Goal: Task Accomplishment & Management: Use online tool/utility

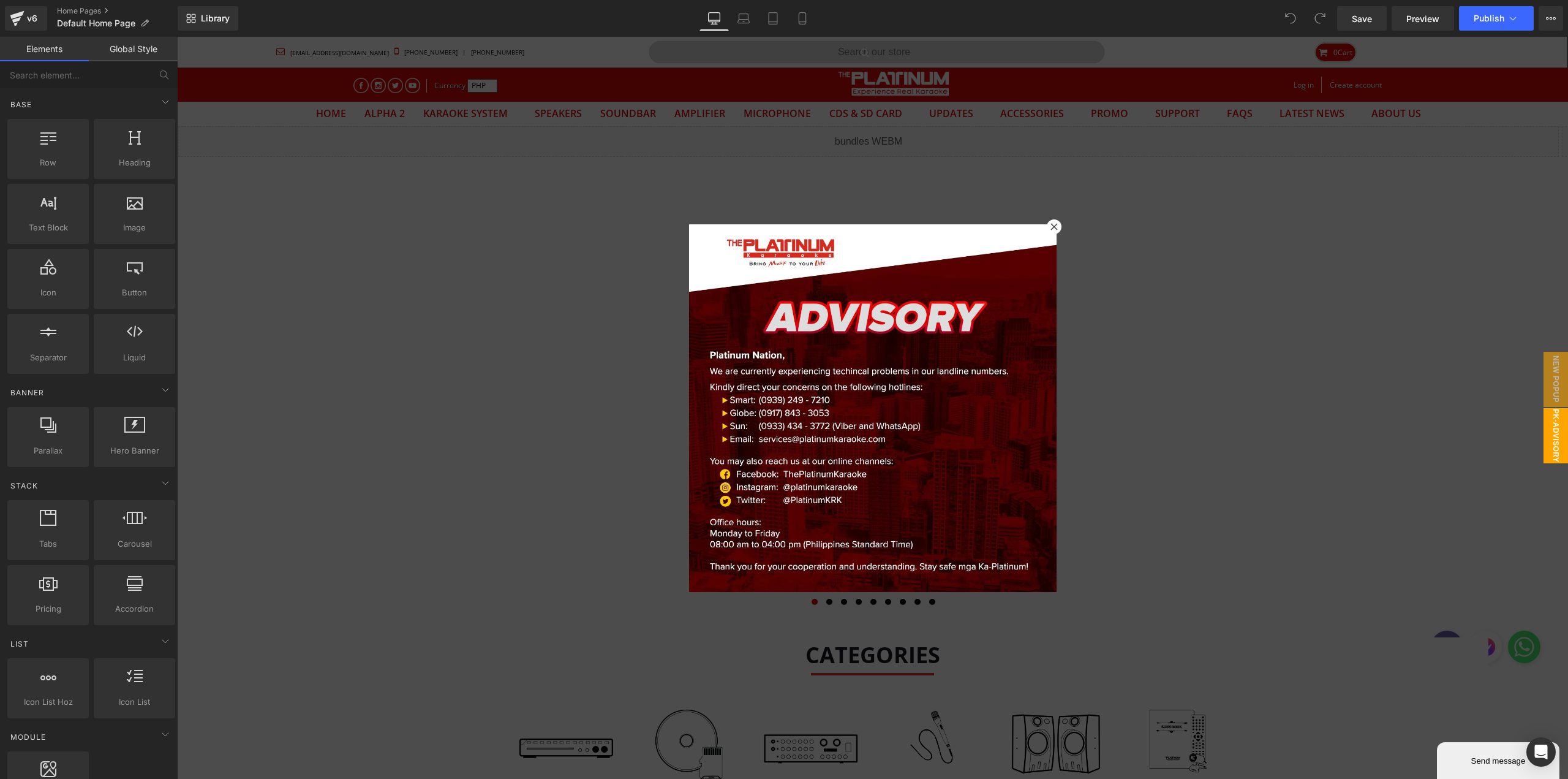
click at [1047, 226] on div at bounding box center [1055, 226] width 15 height 15
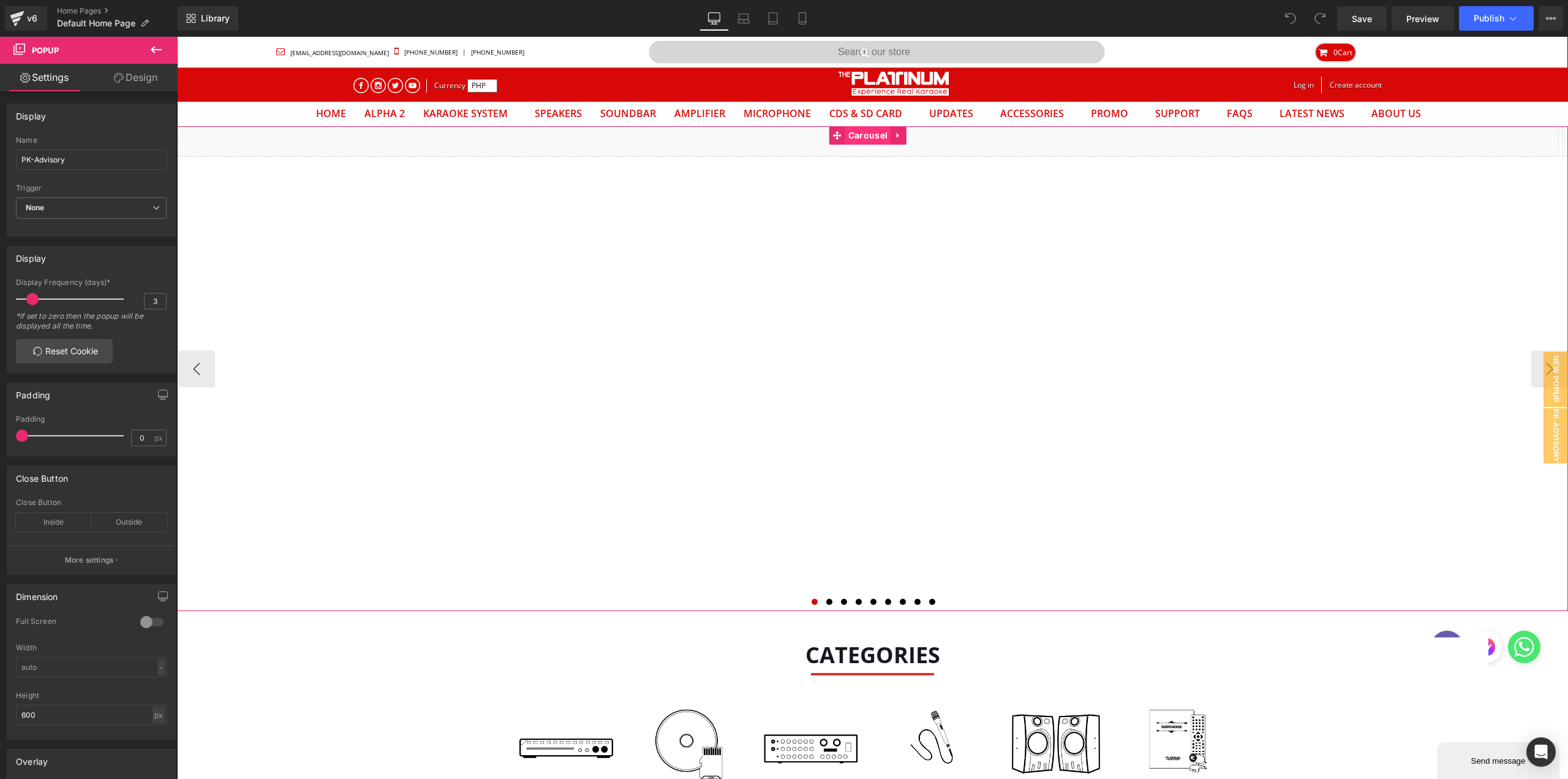
click at [866, 131] on div "Liquid Liquid Liquid" at bounding box center [873, 368] width 1391 height 484
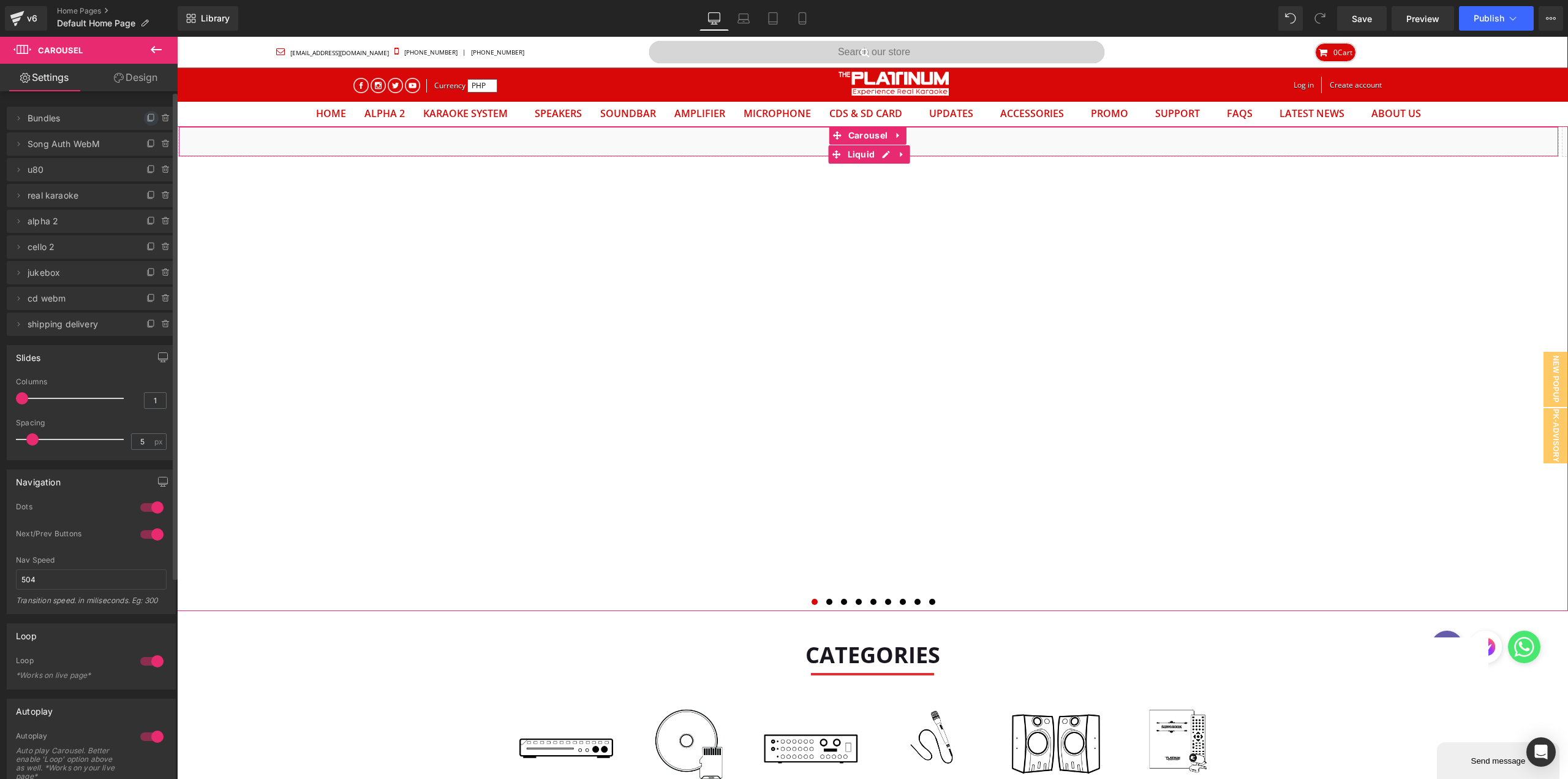
click at [147, 117] on icon at bounding box center [152, 119] width 10 height 10
drag, startPoint x: 71, startPoint y: 145, endPoint x: 81, endPoint y: 119, distance: 27.9
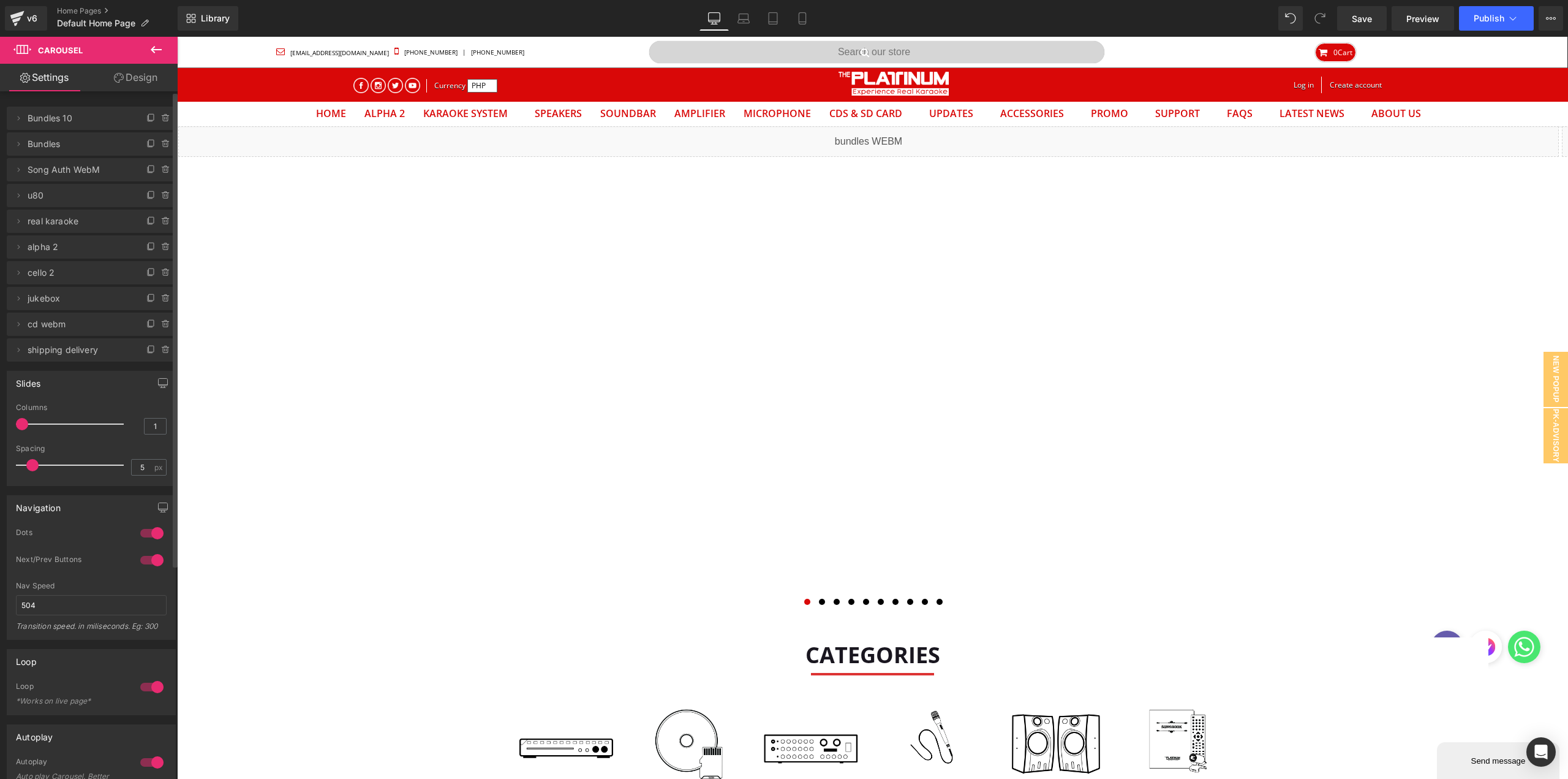
click at [52, 120] on span "Bundles 10" at bounding box center [79, 119] width 103 height 23
click at [16, 119] on icon at bounding box center [18, 119] width 10 height 10
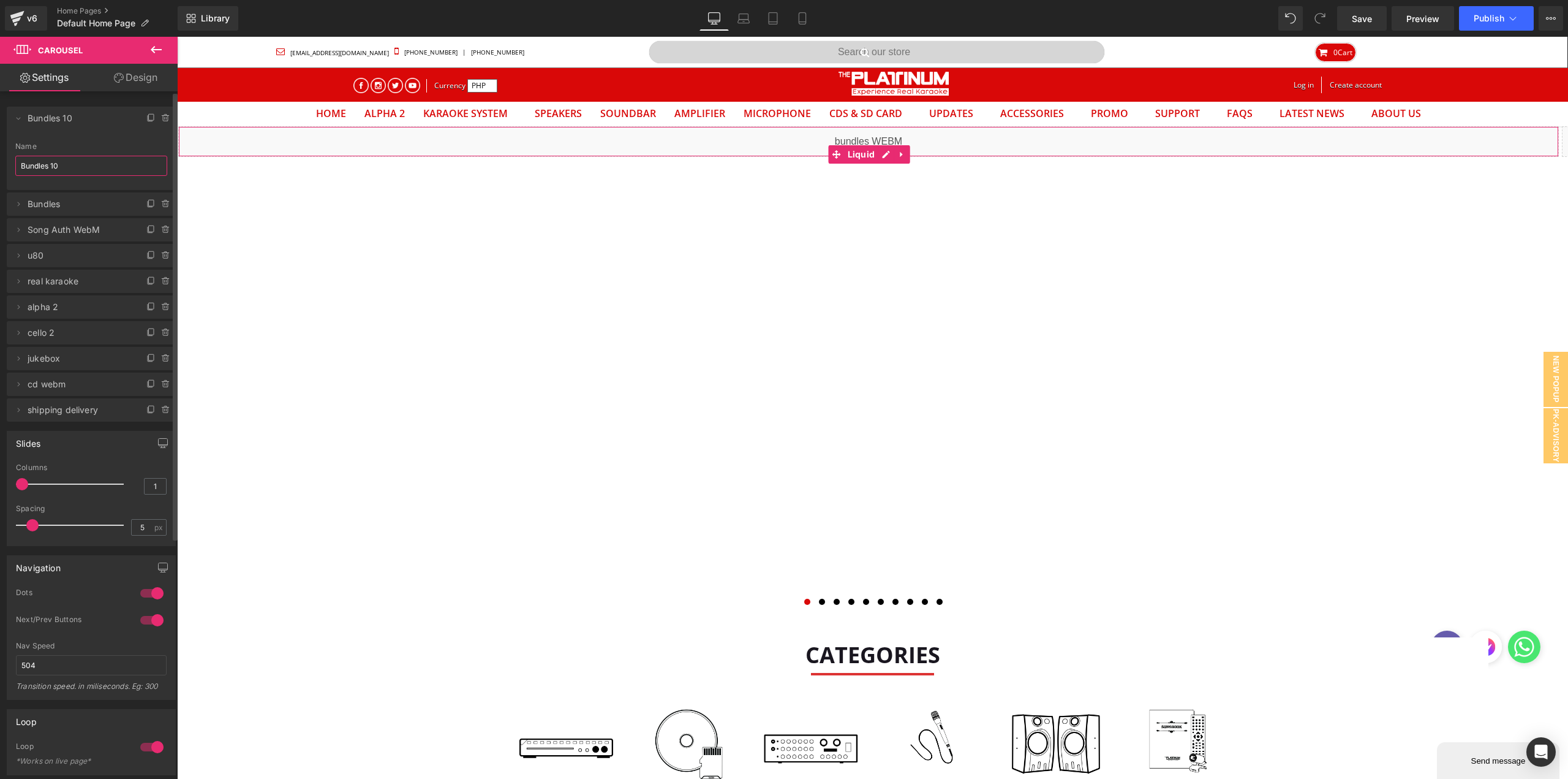
click at [57, 160] on input "Bundles 10" at bounding box center [90, 166] width 152 height 20
type input "[DATE] 1010"
click at [855, 136] on div "Liquid Liquid Liquid Liquid Image" at bounding box center [873, 368] width 1391 height 484
click at [696, 150] on div "Liquid" at bounding box center [868, 141] width 1381 height 31
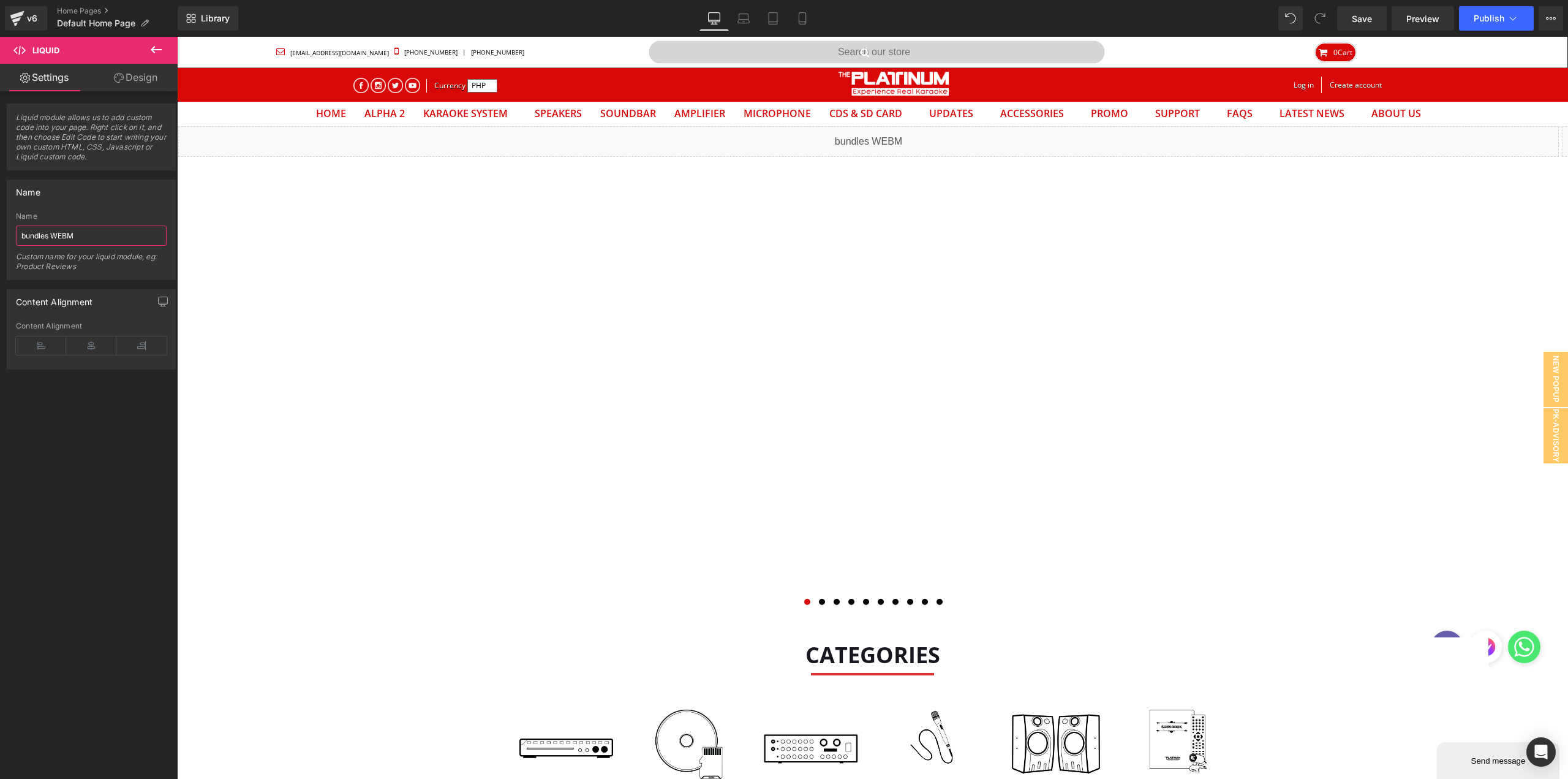
drag, startPoint x: 51, startPoint y: 238, endPoint x: -59, endPoint y: 286, distance: 120.0
click at [0, 286] on html "Carousel You are previewing how the will restyle your page. You can not edit El…" at bounding box center [784, 389] width 1568 height 779
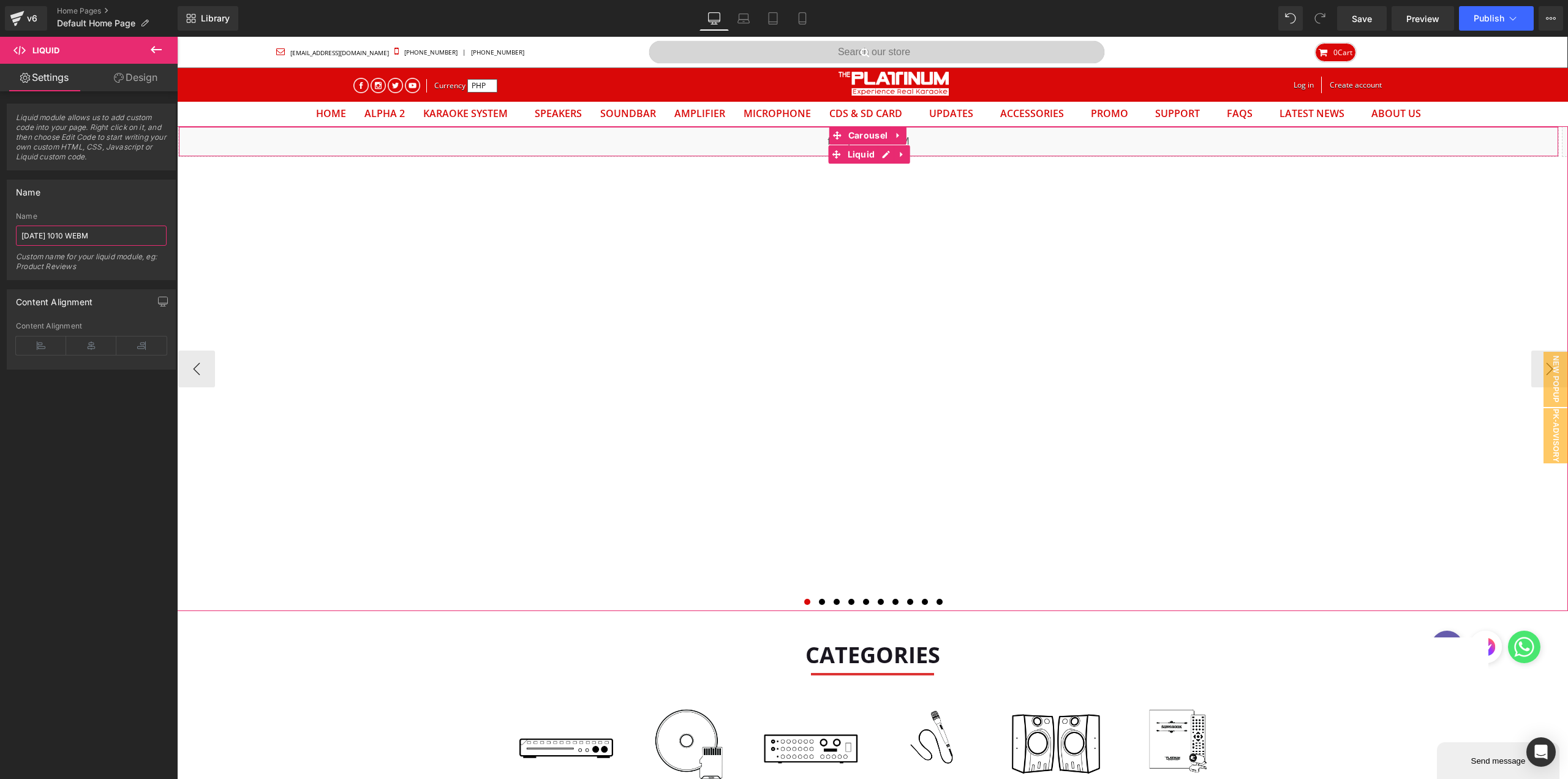
type input "[DATE] 1010 WEBM"
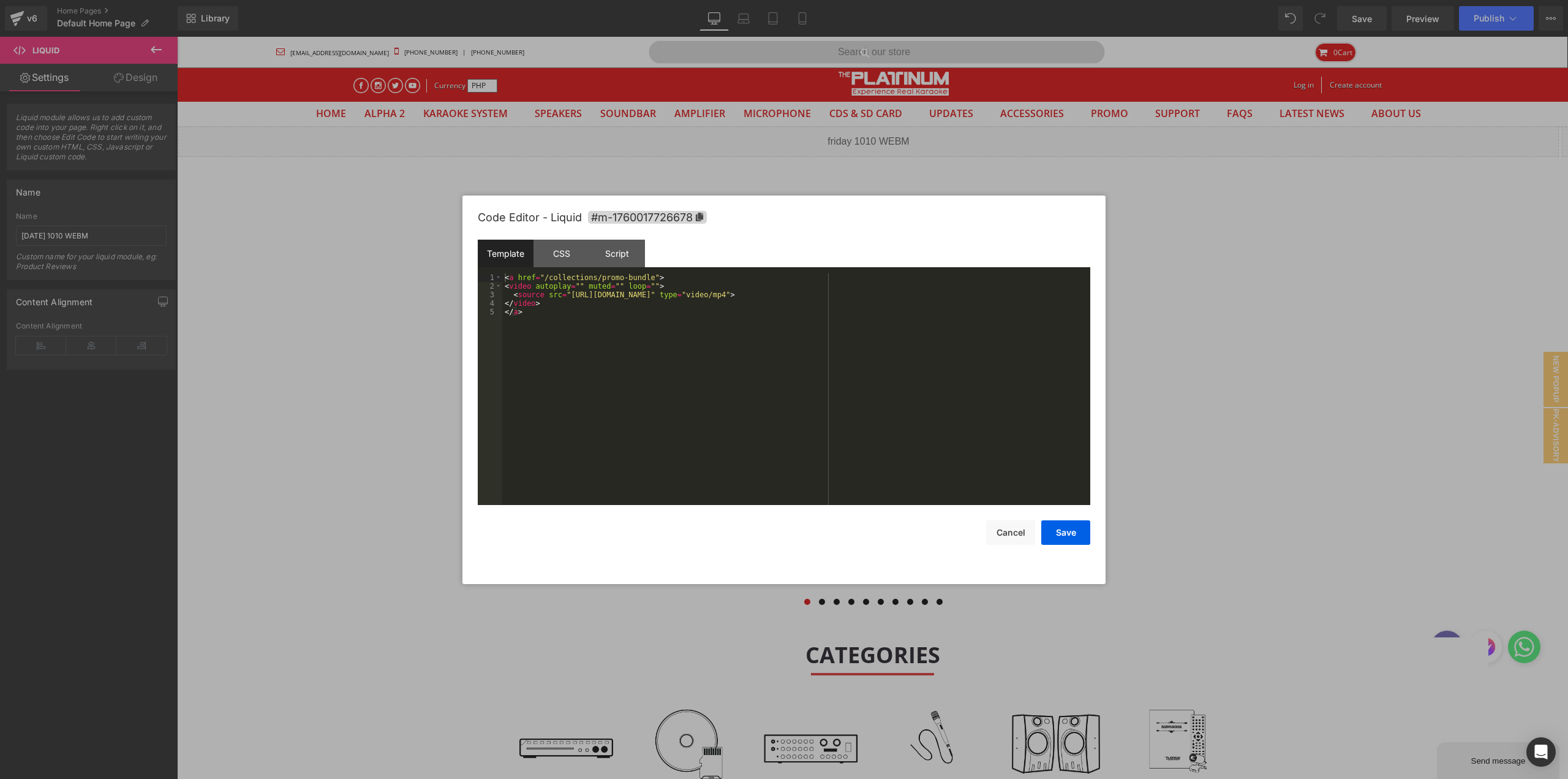
click at [750, 192] on body "Carousel You are previewing how the will restyle your page. You can not edit El…" at bounding box center [784, 389] width 1568 height 779
drag, startPoint x: 595, startPoint y: 278, endPoint x: 643, endPoint y: 280, distance: 48.0
click at [643, 280] on div "< a href = "/collections/promo-bundle" > < video autoplay = "" muted = "" loop …" at bounding box center [796, 397] width 588 height 249
click at [564, 295] on div "< a href = "/collections/[DATE]-the-10-10" > < video autoplay = "" muted = "" l…" at bounding box center [796, 397] width 588 height 249
click at [862, 295] on div "< a href = "/collections/[DATE]-the-10-10" > < video autoplay = "" muted = "" l…" at bounding box center [796, 397] width 588 height 249
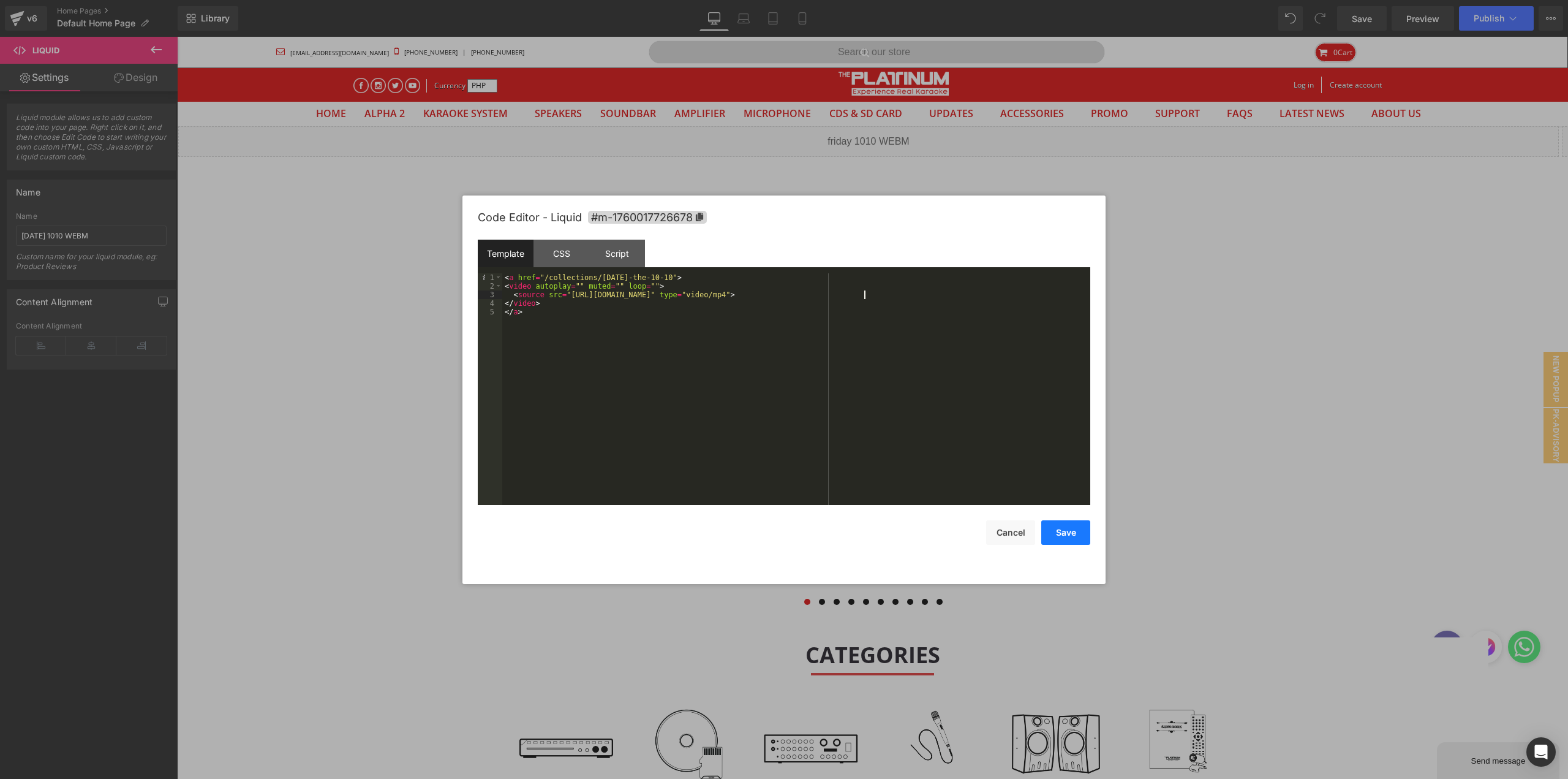
click at [1067, 529] on button "Save" at bounding box center [1066, 533] width 49 height 25
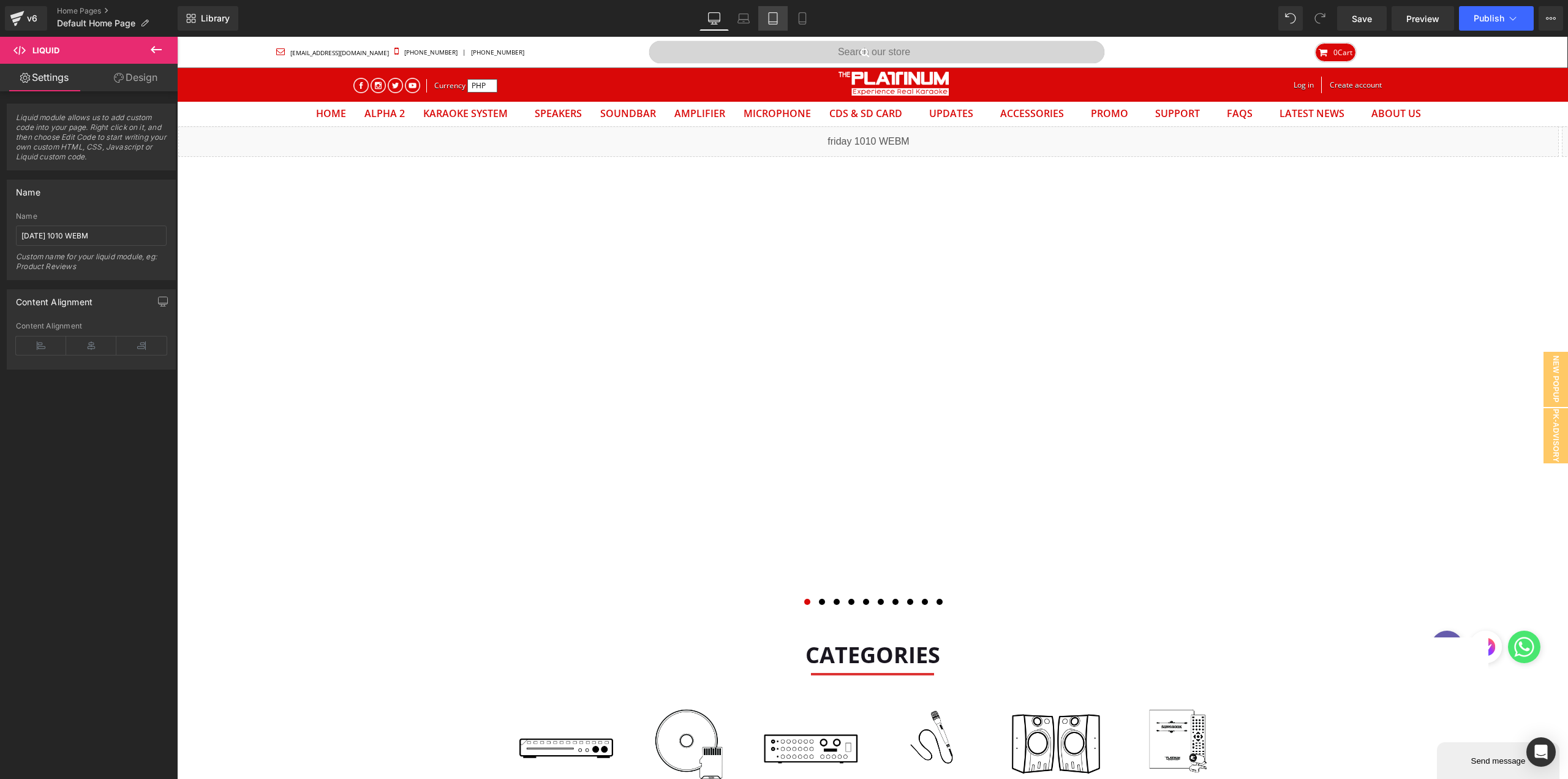
click at [784, 13] on link "Tablet" at bounding box center [773, 18] width 29 height 25
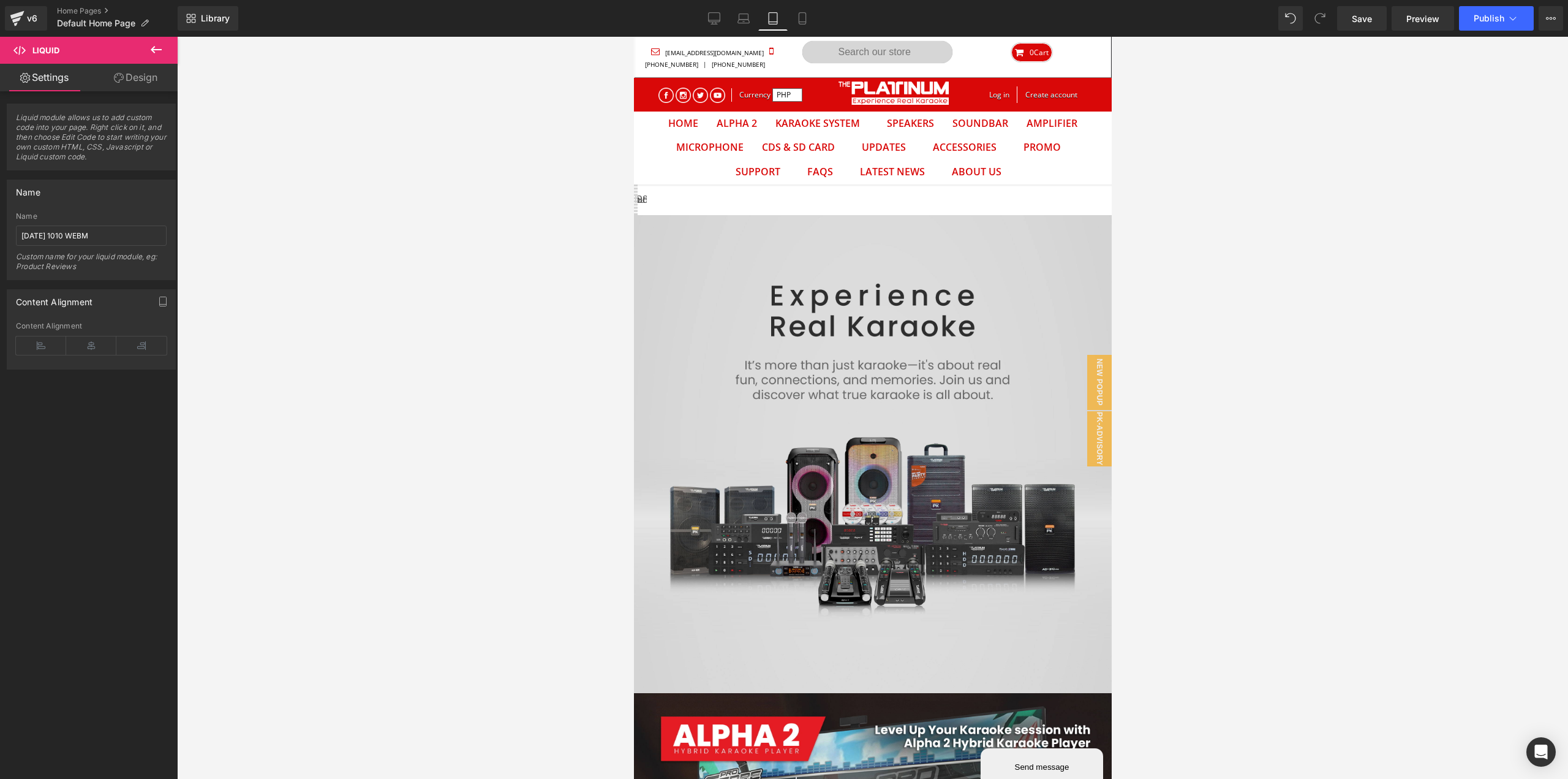
scroll to position [64, 459]
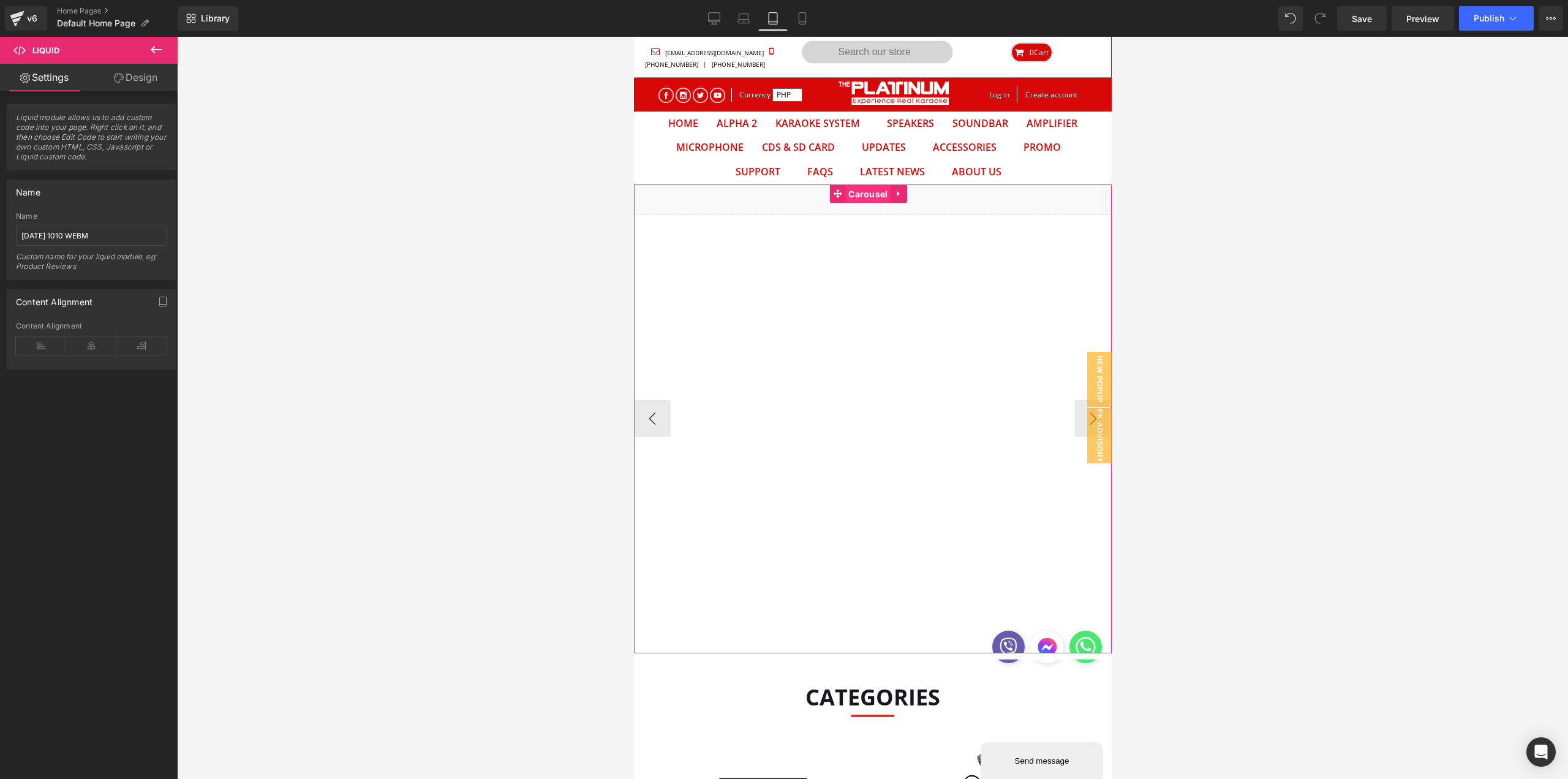
drag, startPoint x: 869, startPoint y: 194, endPoint x: 1171, endPoint y: 263, distance: 309.8
click at [869, 194] on div "Liquid Liquid Liquid" at bounding box center [872, 418] width 478 height 469
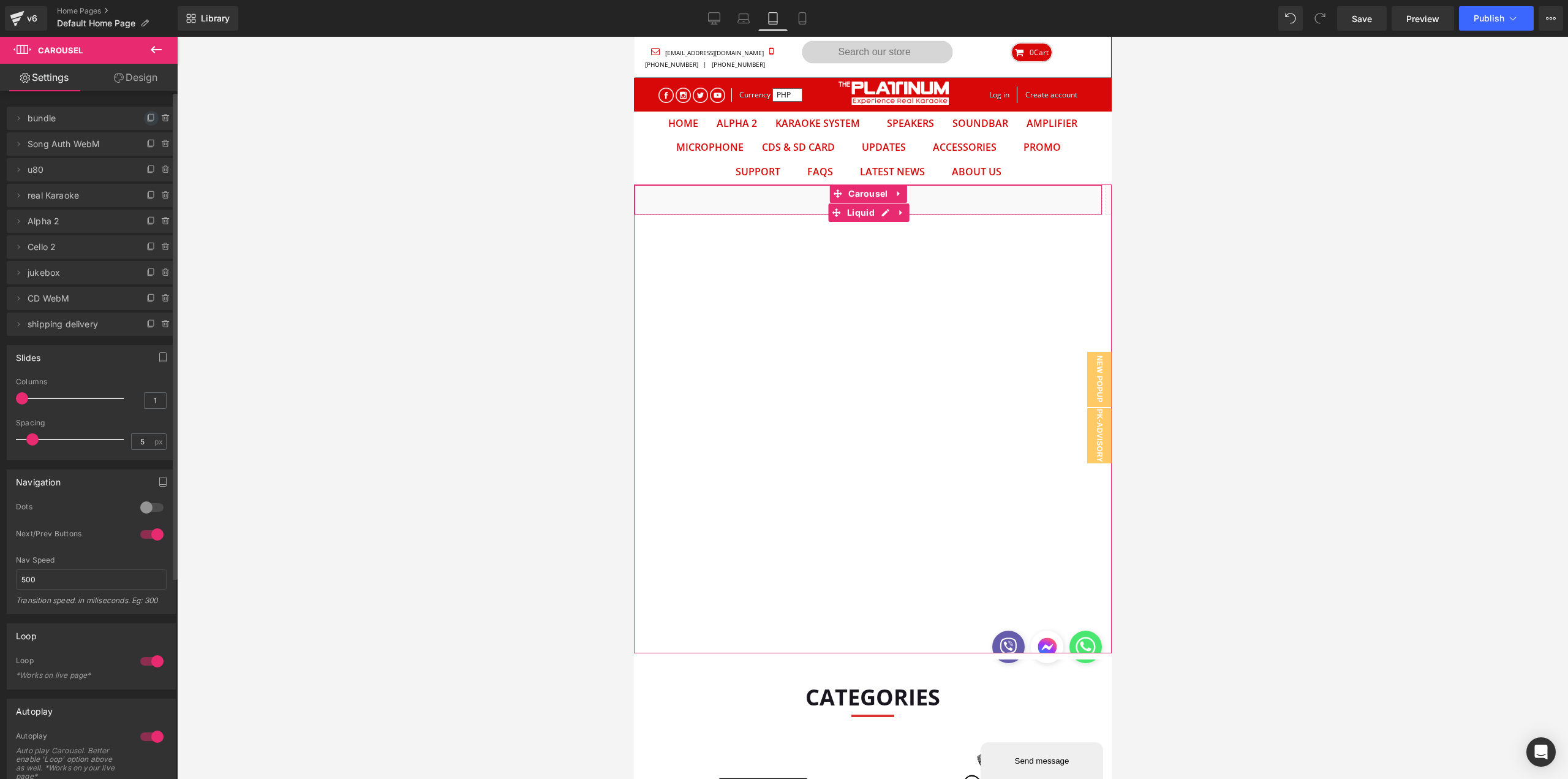
click at [147, 121] on icon at bounding box center [152, 119] width 10 height 10
drag, startPoint x: 69, startPoint y: 142, endPoint x: 75, endPoint y: 110, distance: 32.6
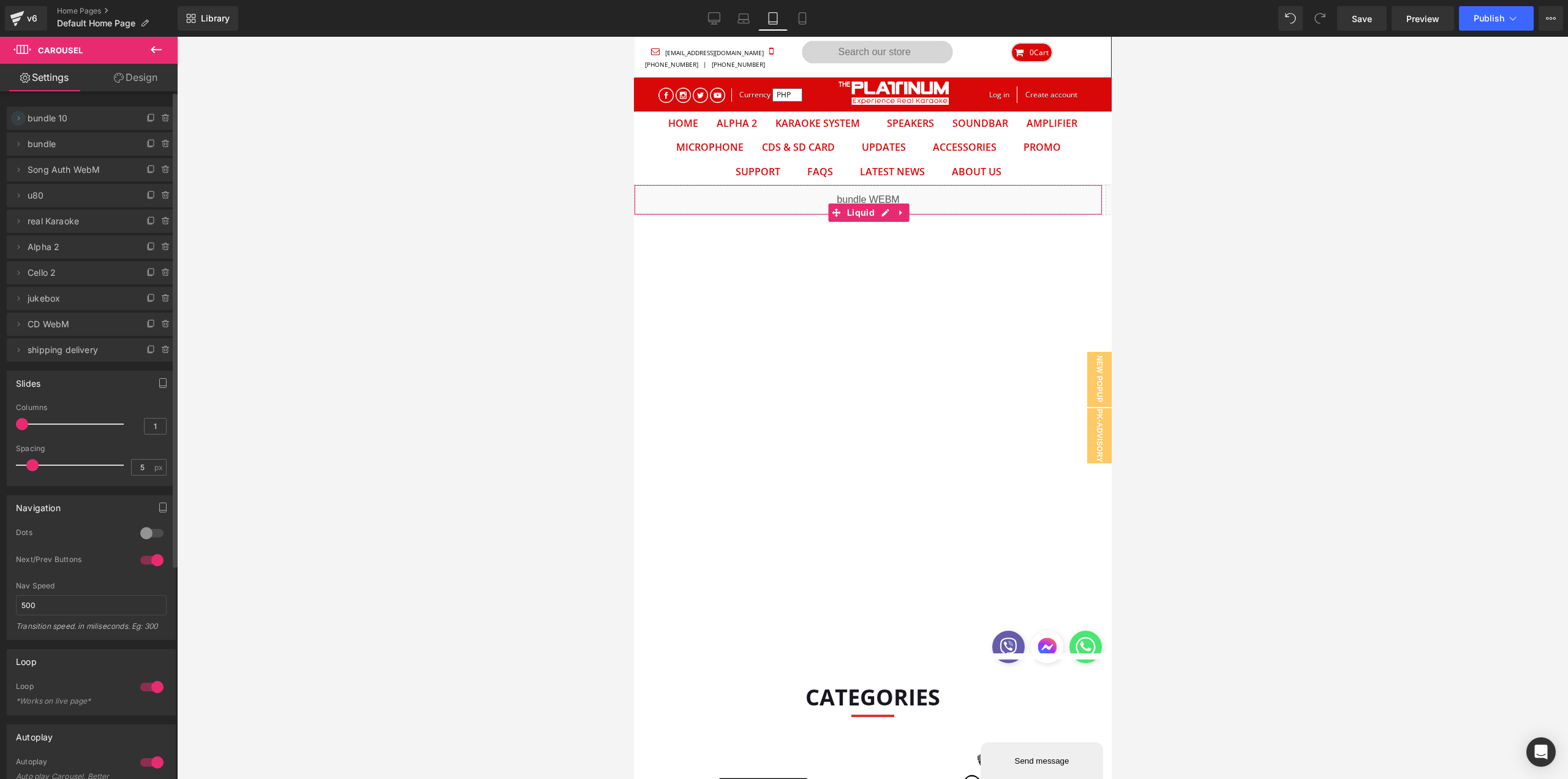
click at [22, 116] on icon at bounding box center [18, 119] width 10 height 10
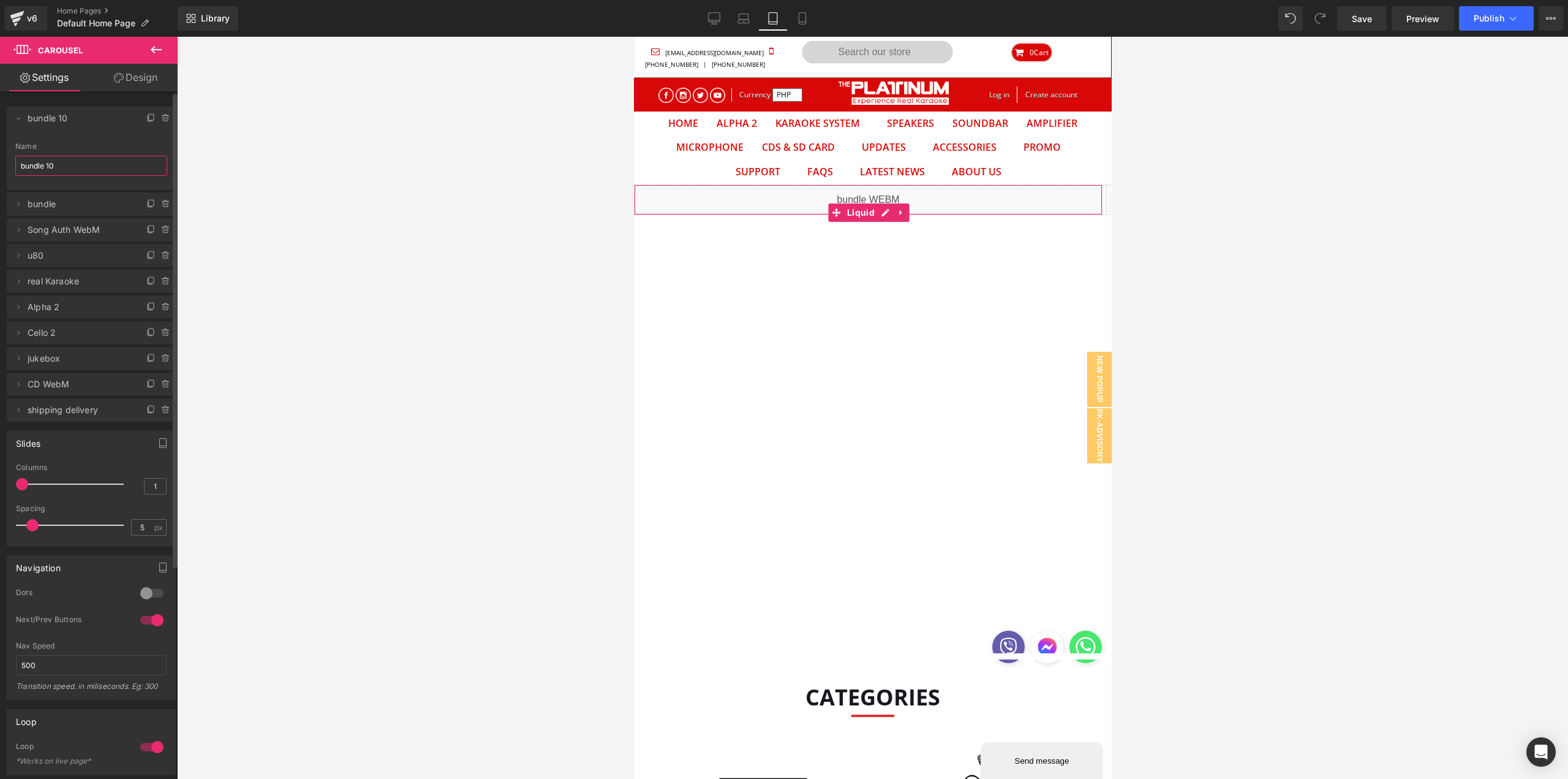
drag, startPoint x: 43, startPoint y: 167, endPoint x: 60, endPoint y: 181, distance: 22.0
click at [45, 167] on input "bundle 10" at bounding box center [90, 166] width 152 height 20
type input "[DATE] 1010"
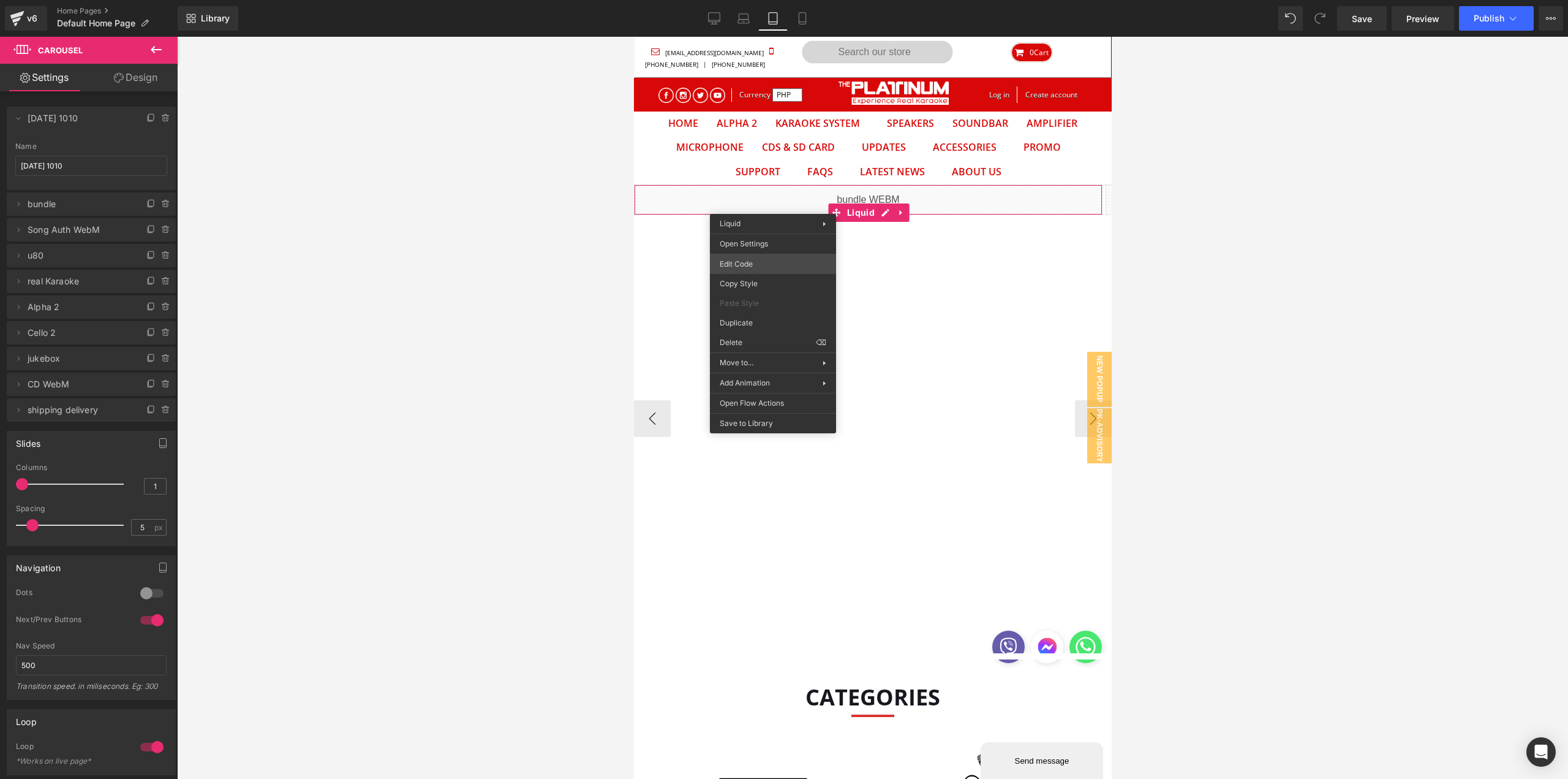
click at [769, 0] on div "Carousel You are previewing how the will restyle your page. You can not edit El…" at bounding box center [784, 0] width 1568 height 0
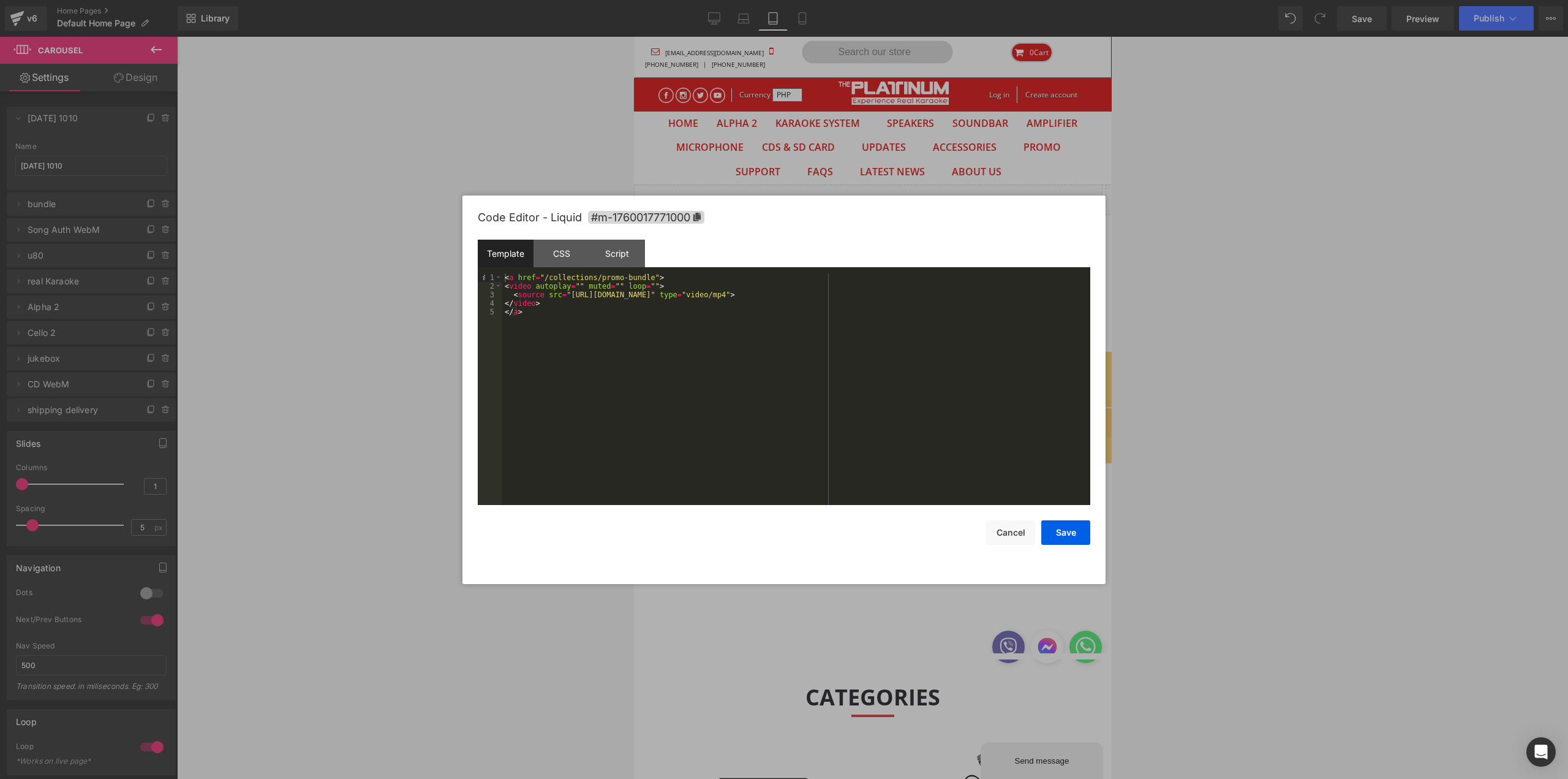
click at [565, 297] on div "< a href = "/collections/promo-bundle" > < video autoplay = "" muted = "" loop …" at bounding box center [796, 397] width 588 height 249
click at [864, 293] on div "< a href = "/collections/promo-bundle" > < video autoplay = "" muted = "" loop …" at bounding box center [796, 397] width 588 height 249
paste textarea
drag, startPoint x: 593, startPoint y: 278, endPoint x: 643, endPoint y: 276, distance: 50.0
click at [643, 276] on div "< a href = "/collections/promo-bundle" > < video autoplay = "" muted = "" loop …" at bounding box center [796, 397] width 588 height 249
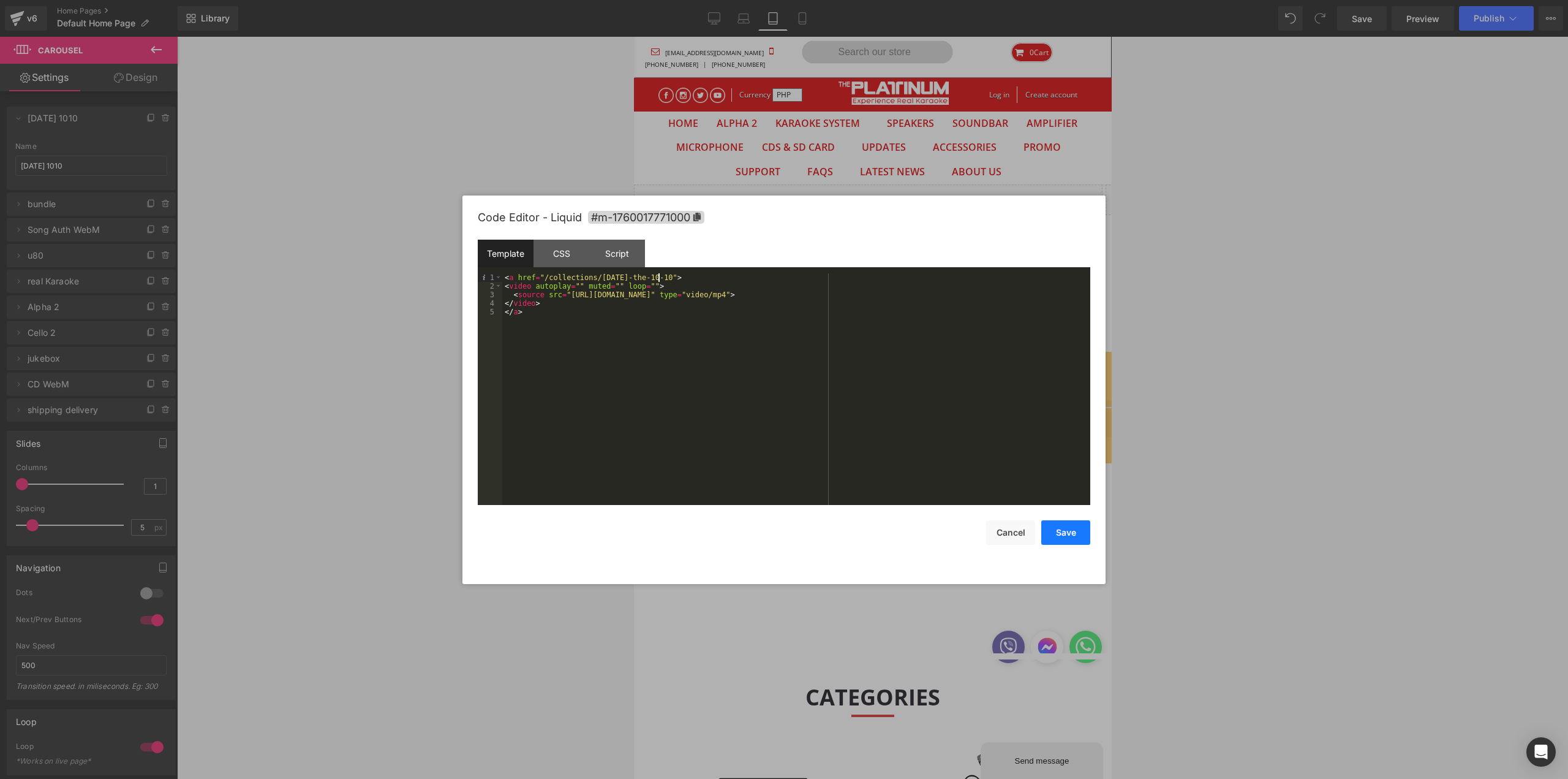
click at [1079, 536] on button "Save" at bounding box center [1066, 533] width 49 height 25
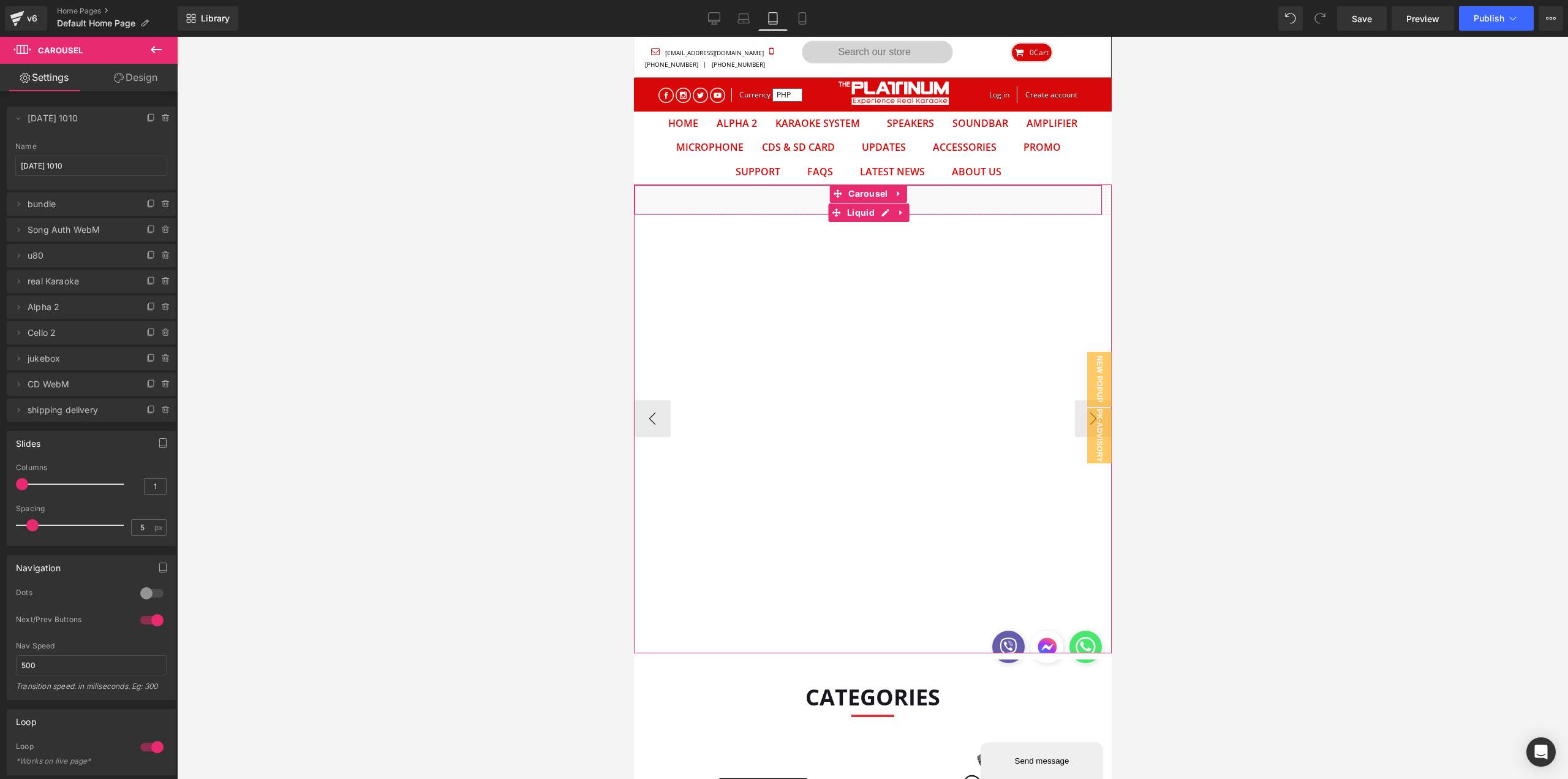
click at [808, 207] on div "Liquid" at bounding box center [867, 199] width 468 height 31
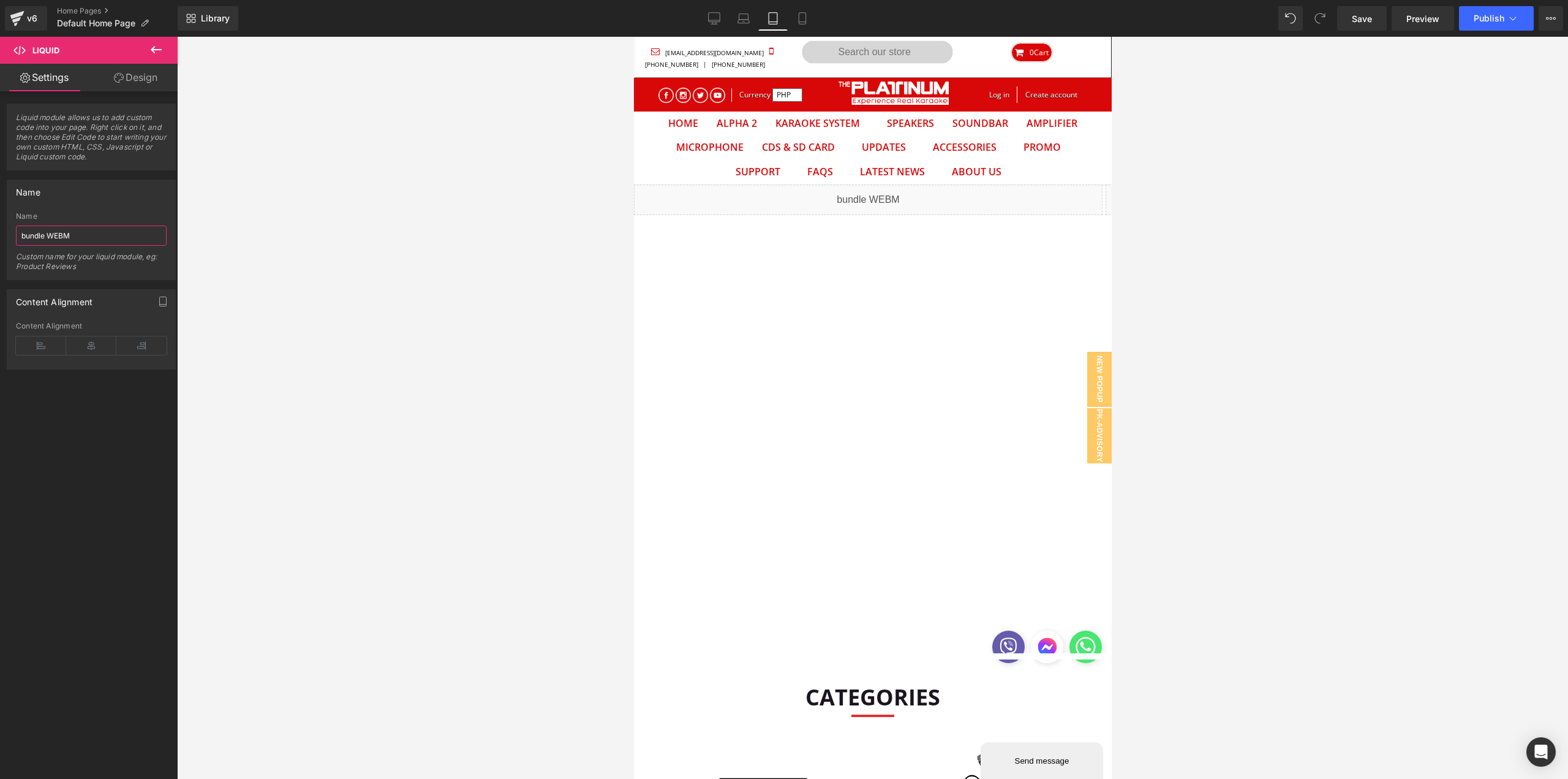
drag, startPoint x: 43, startPoint y: 238, endPoint x: -58, endPoint y: 286, distance: 111.8
click at [0, 286] on html "Carousel You are previewing how the will restyle your page. You can not edit El…" at bounding box center [784, 389] width 1568 height 779
type input "[DATE] 1010 WEBM"
click at [498, 421] on div at bounding box center [873, 407] width 1391 height 742
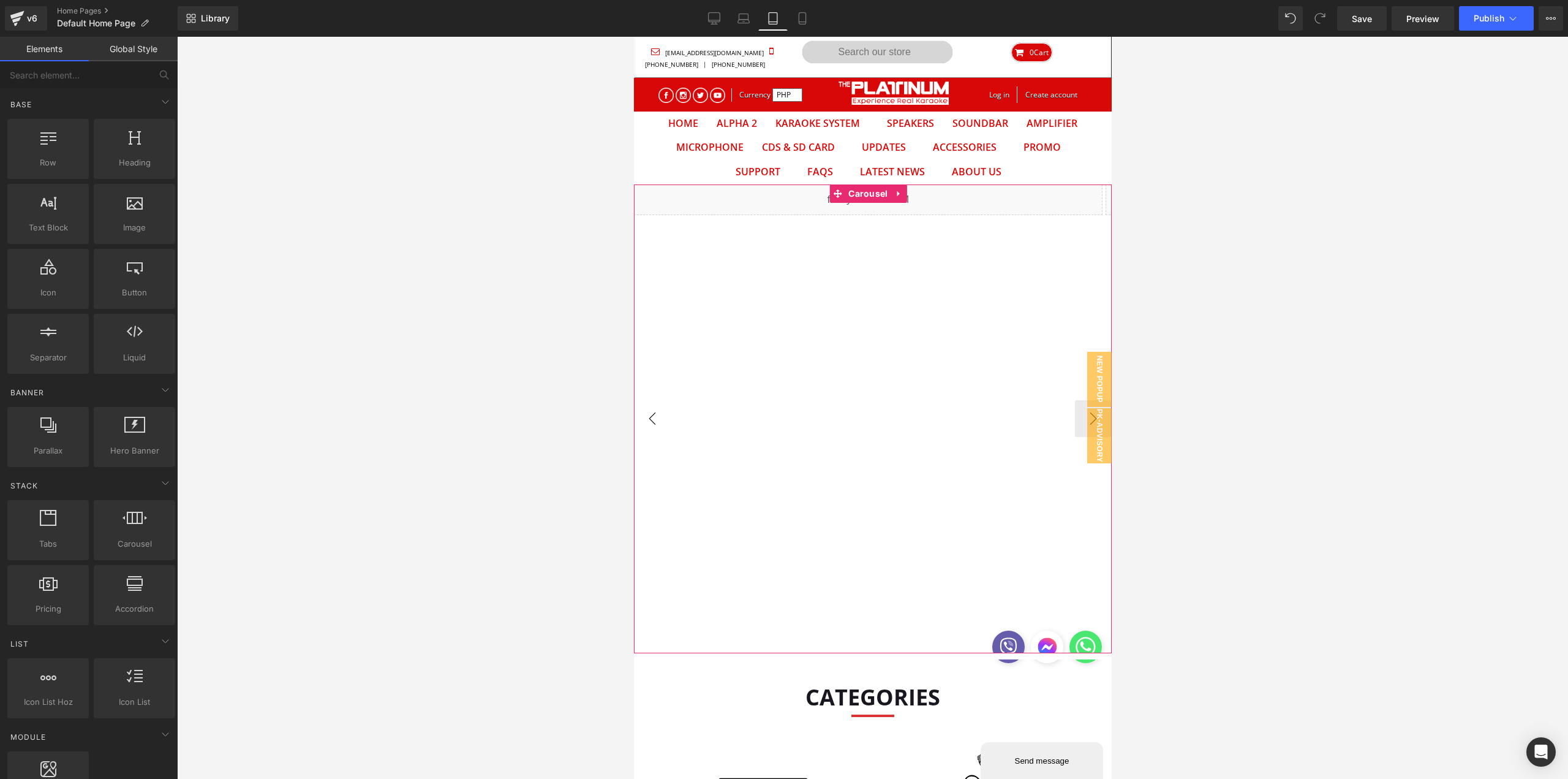
click at [651, 425] on button "‹" at bounding box center [652, 418] width 36 height 37
click at [1376, 25] on link "Save" at bounding box center [1362, 18] width 50 height 25
click at [1488, 15] on span "Publish" at bounding box center [1488, 18] width 31 height 10
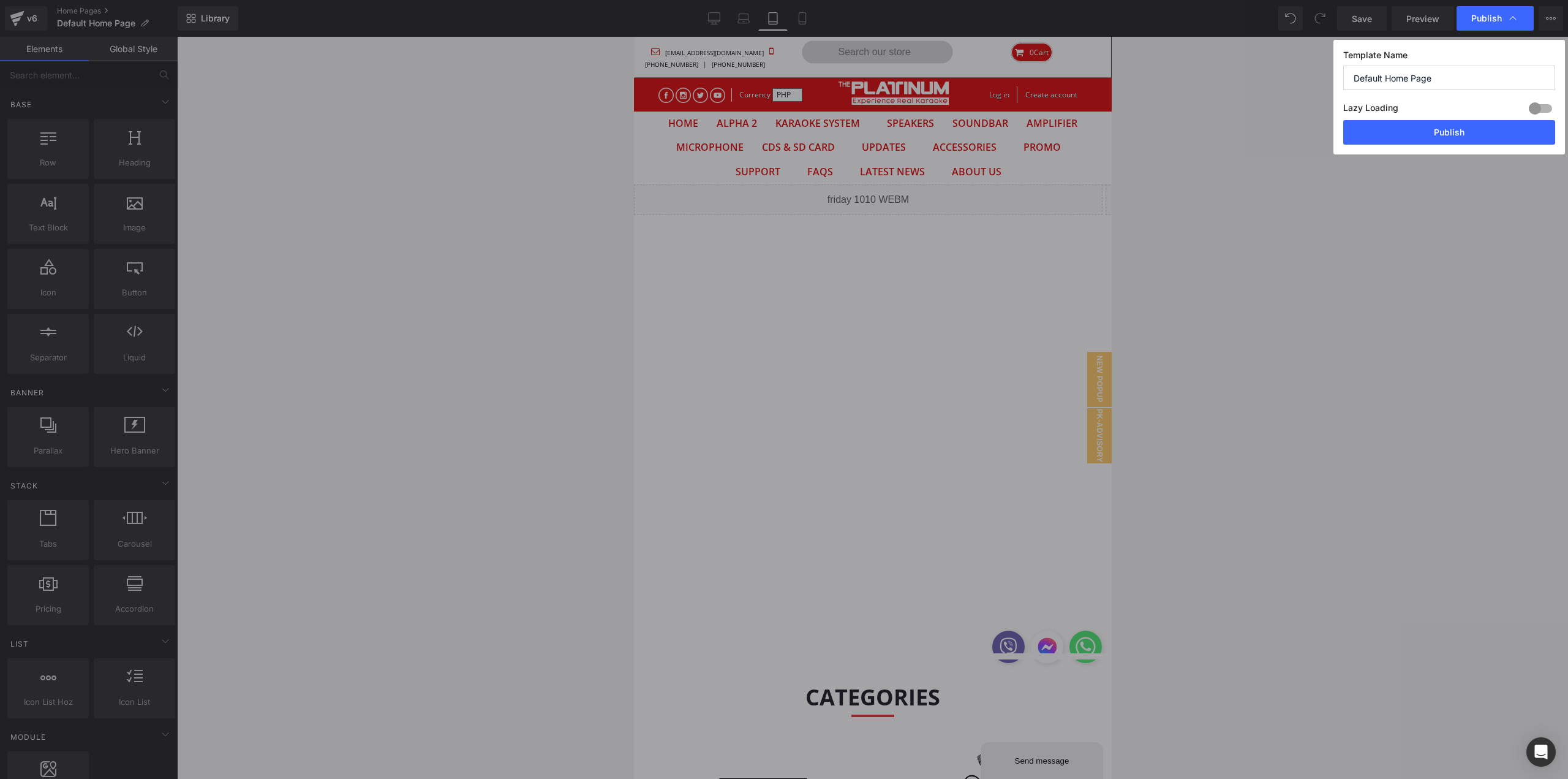
drag, startPoint x: 1456, startPoint y: 139, endPoint x: 1449, endPoint y: 138, distance: 7.1
click at [1456, 139] on button "Publish" at bounding box center [1449, 133] width 212 height 25
